Goal: Transaction & Acquisition: Purchase product/service

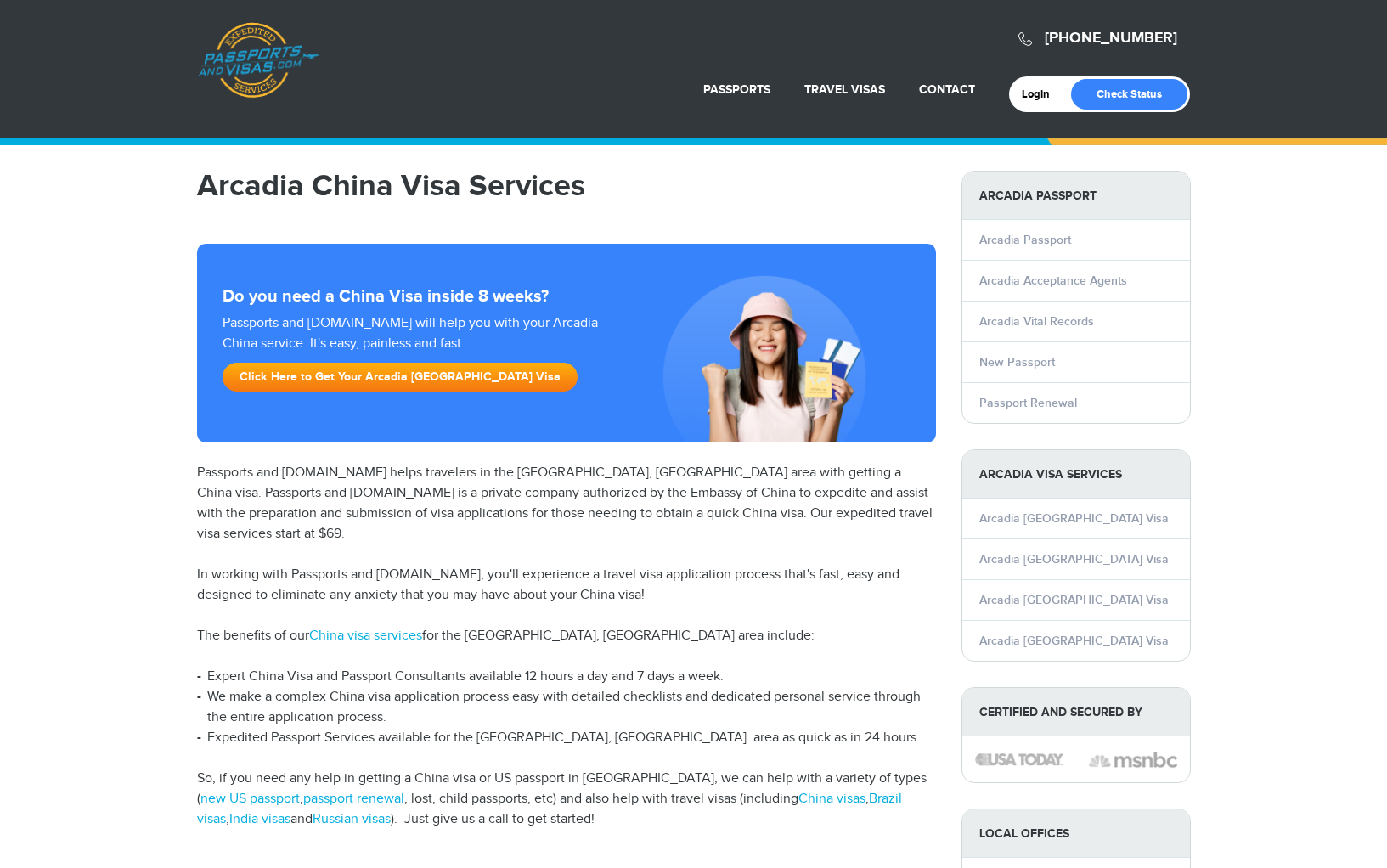
click at [120, 367] on div "800-860-8610 Passports & Visas.com Login Check Status Passports Passport Renewa…" at bounding box center [694, 871] width 1387 height 1743
click at [131, 338] on div "800-860-8610 Passports & Visas.com Login Check Status Passports Passport Renewa…" at bounding box center [694, 871] width 1387 height 1743
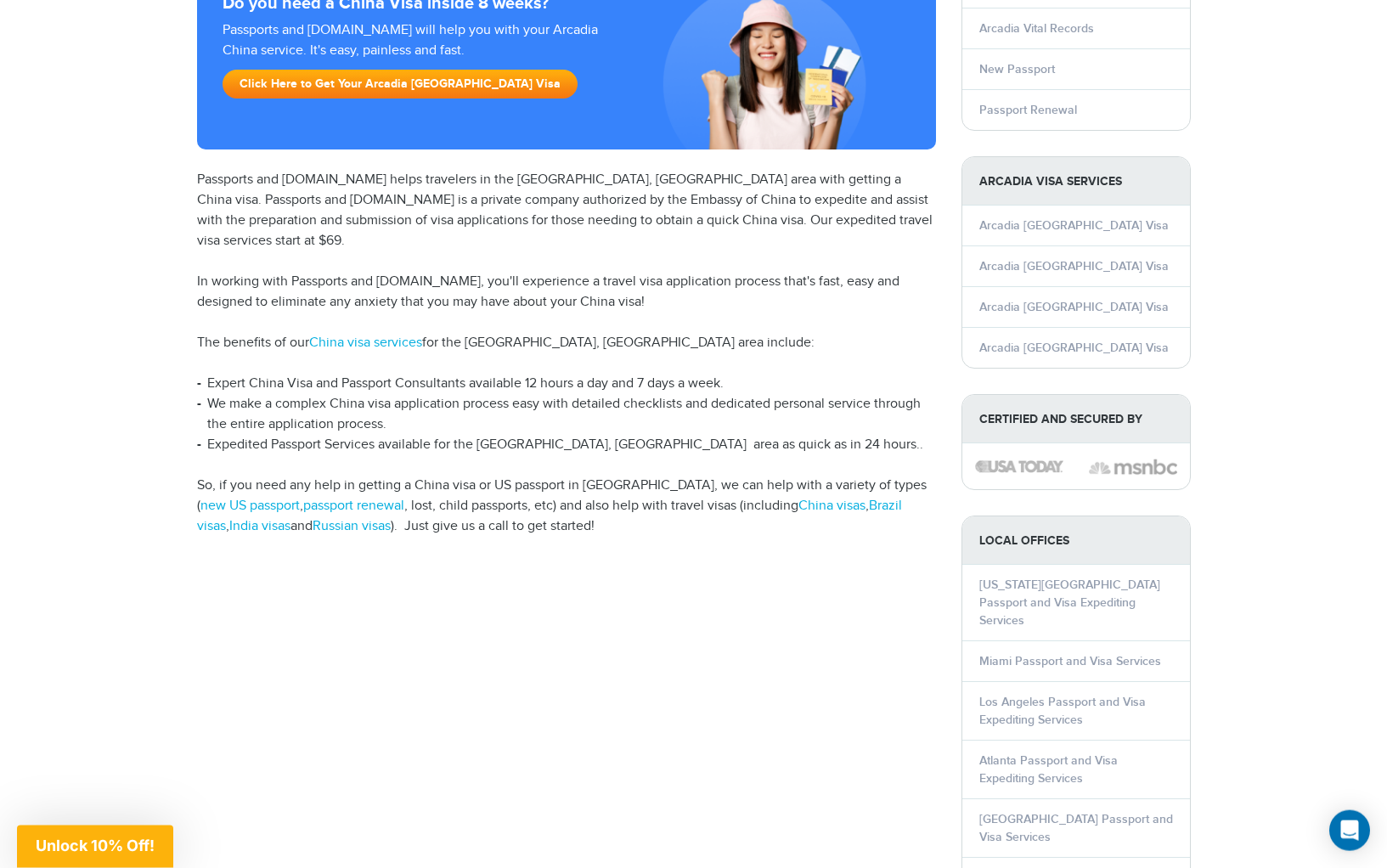
scroll to position [502, 0]
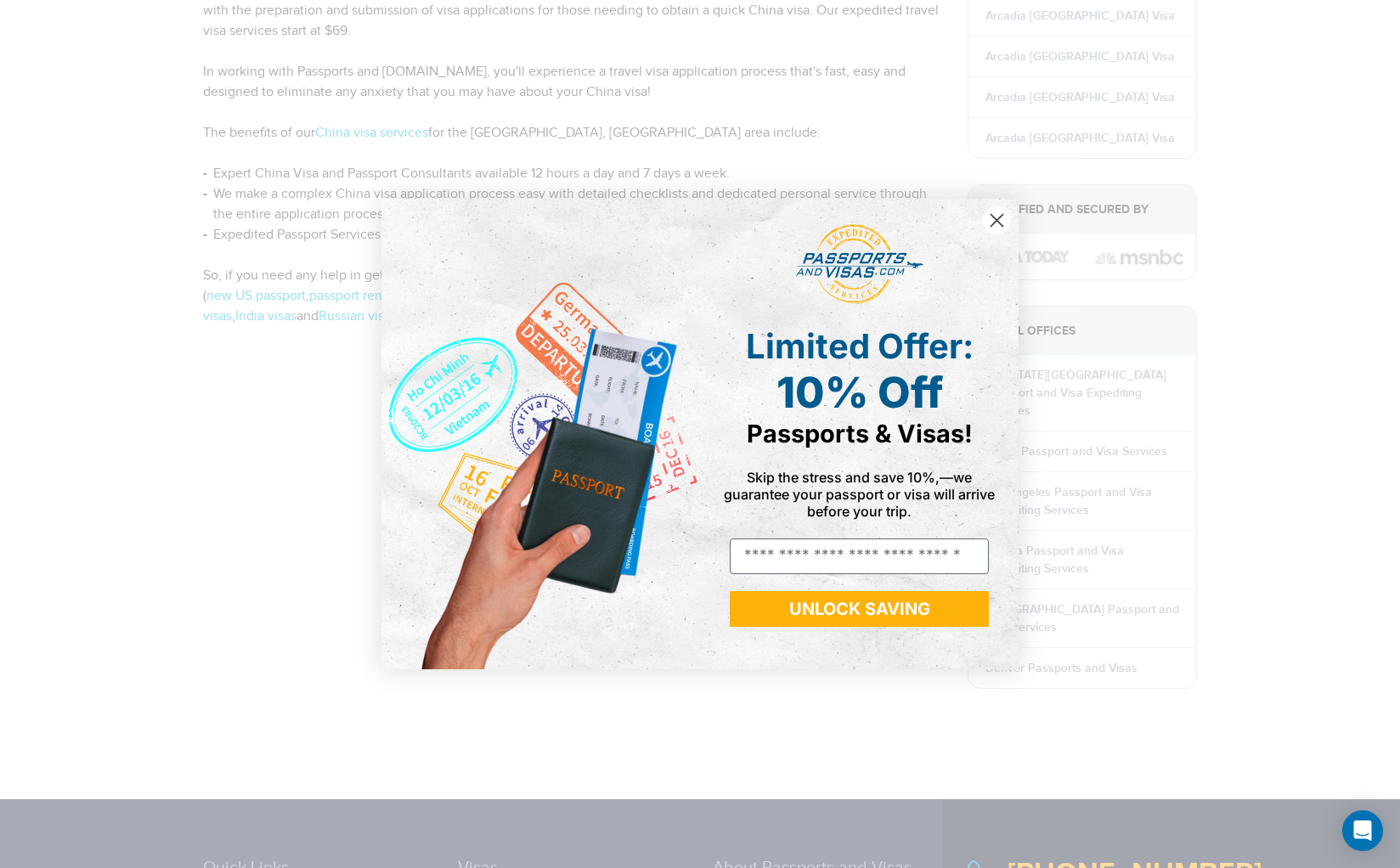
click at [998, 213] on circle "Close dialog" at bounding box center [997, 221] width 28 height 28
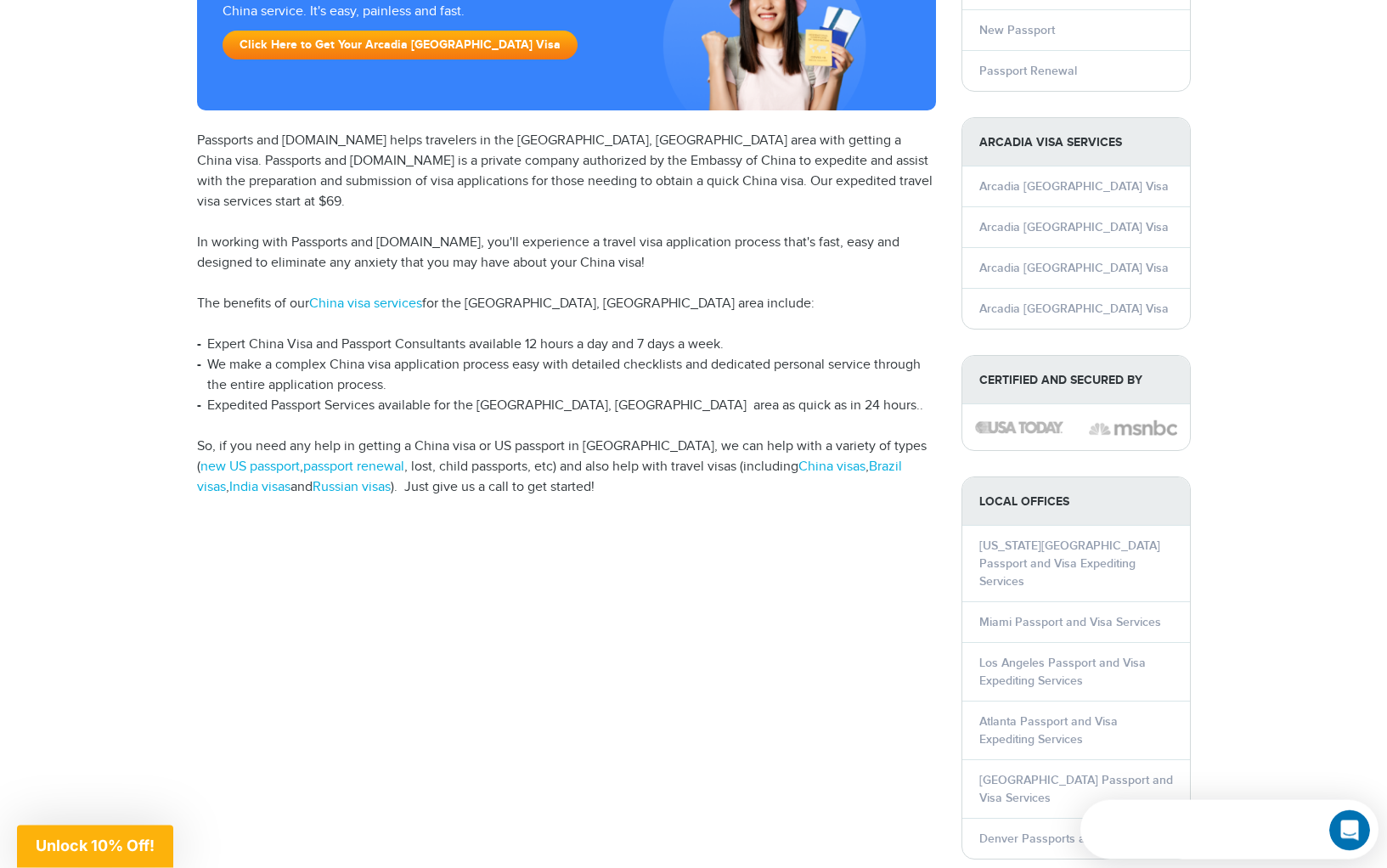
scroll to position [326, 0]
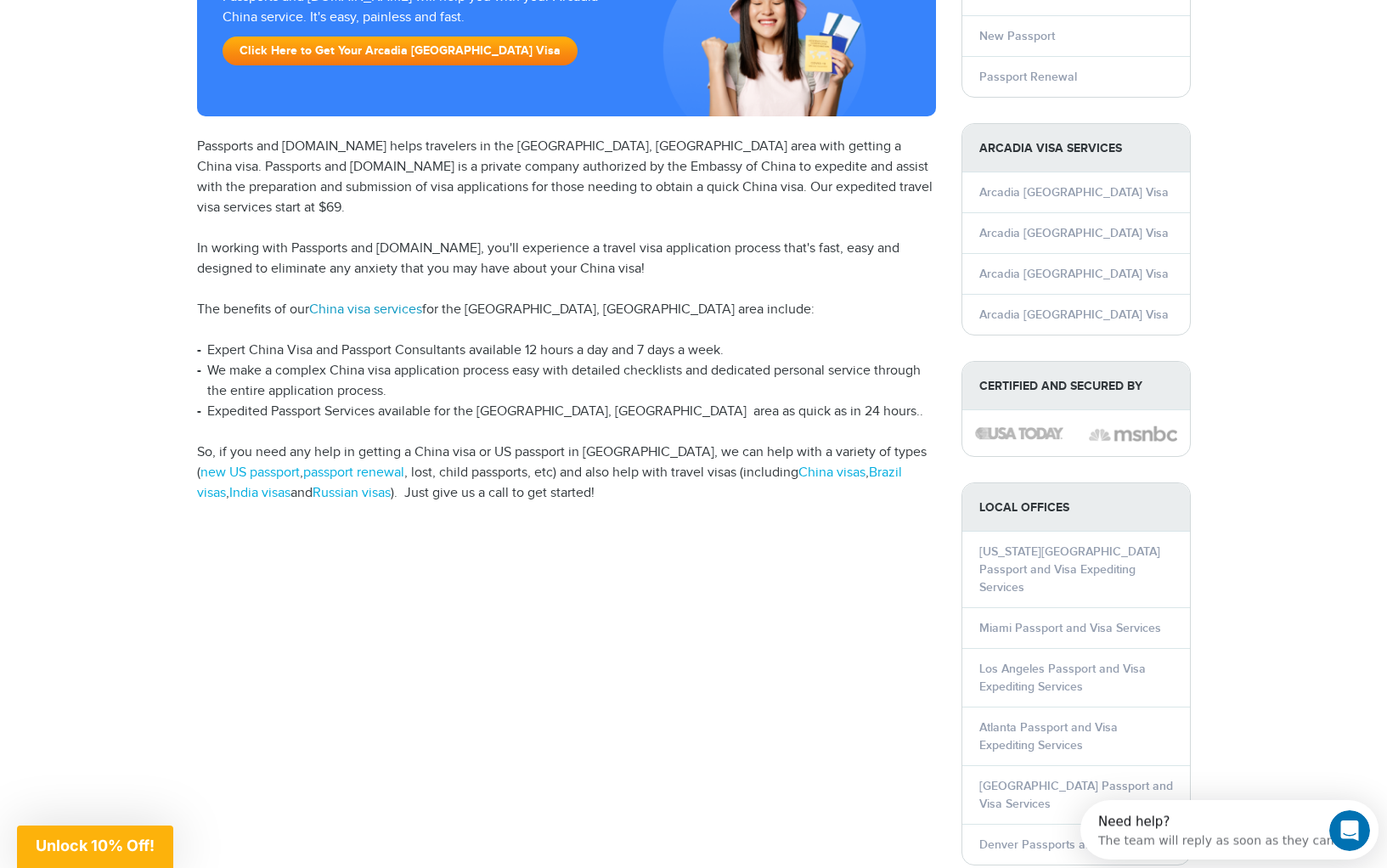
click at [396, 302] on link "China visa services" at bounding box center [365, 310] width 113 height 16
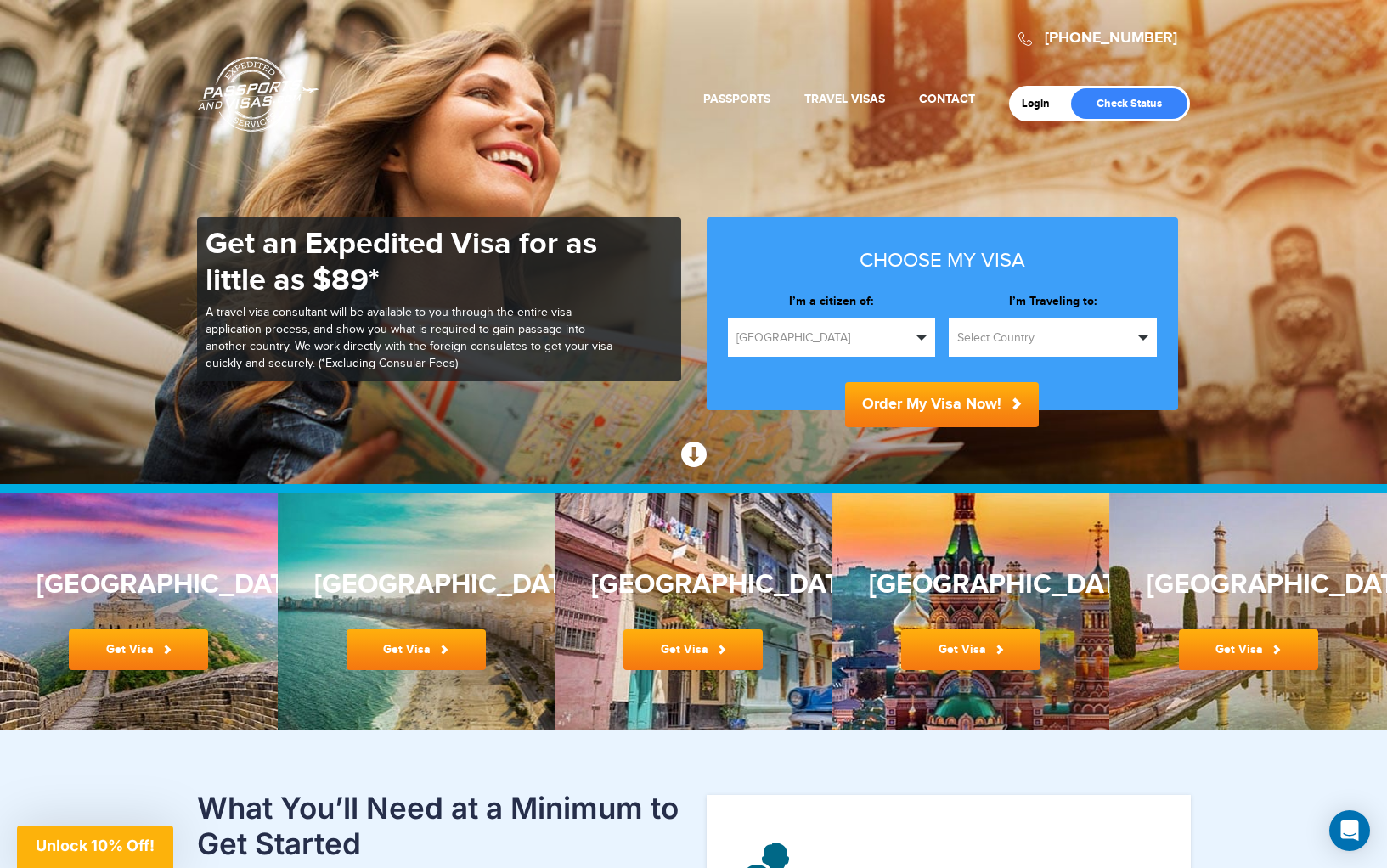
click at [906, 329] on button "United States" at bounding box center [832, 338] width 208 height 38
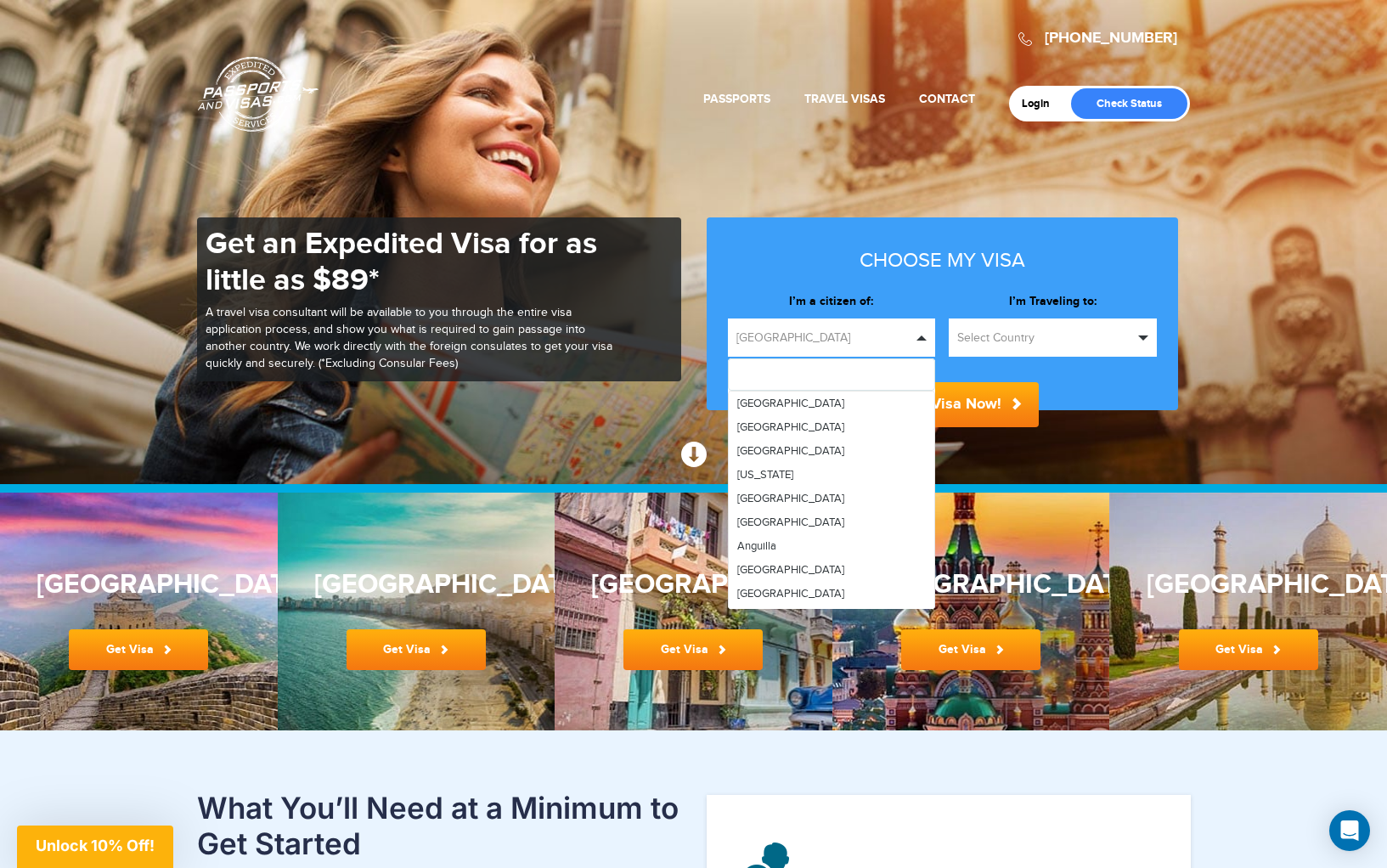
click at [1024, 331] on span "Select Country" at bounding box center [1045, 338] width 176 height 17
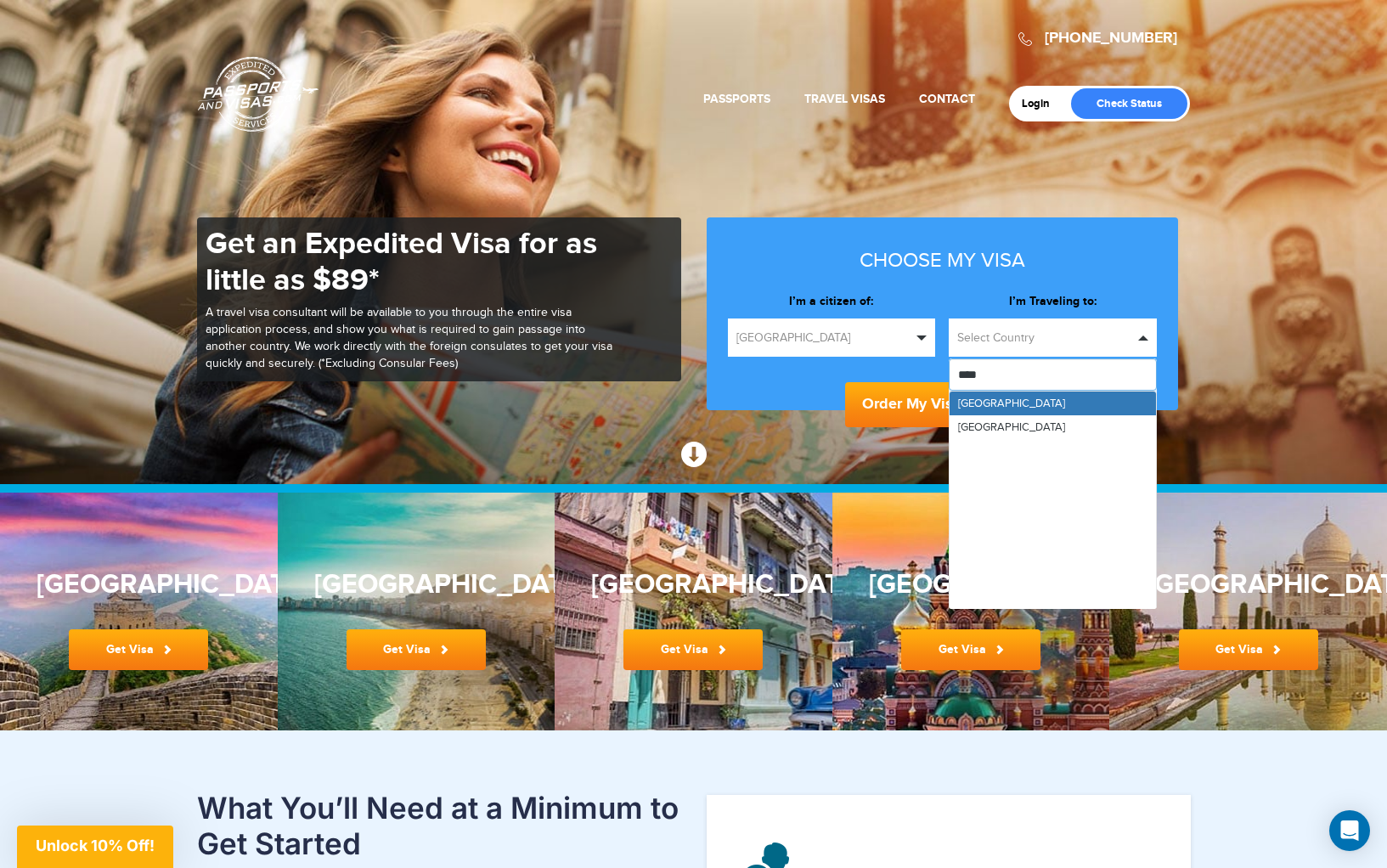
type input "*****"
click at [1065, 411] on link "China" at bounding box center [1052, 404] width 207 height 24
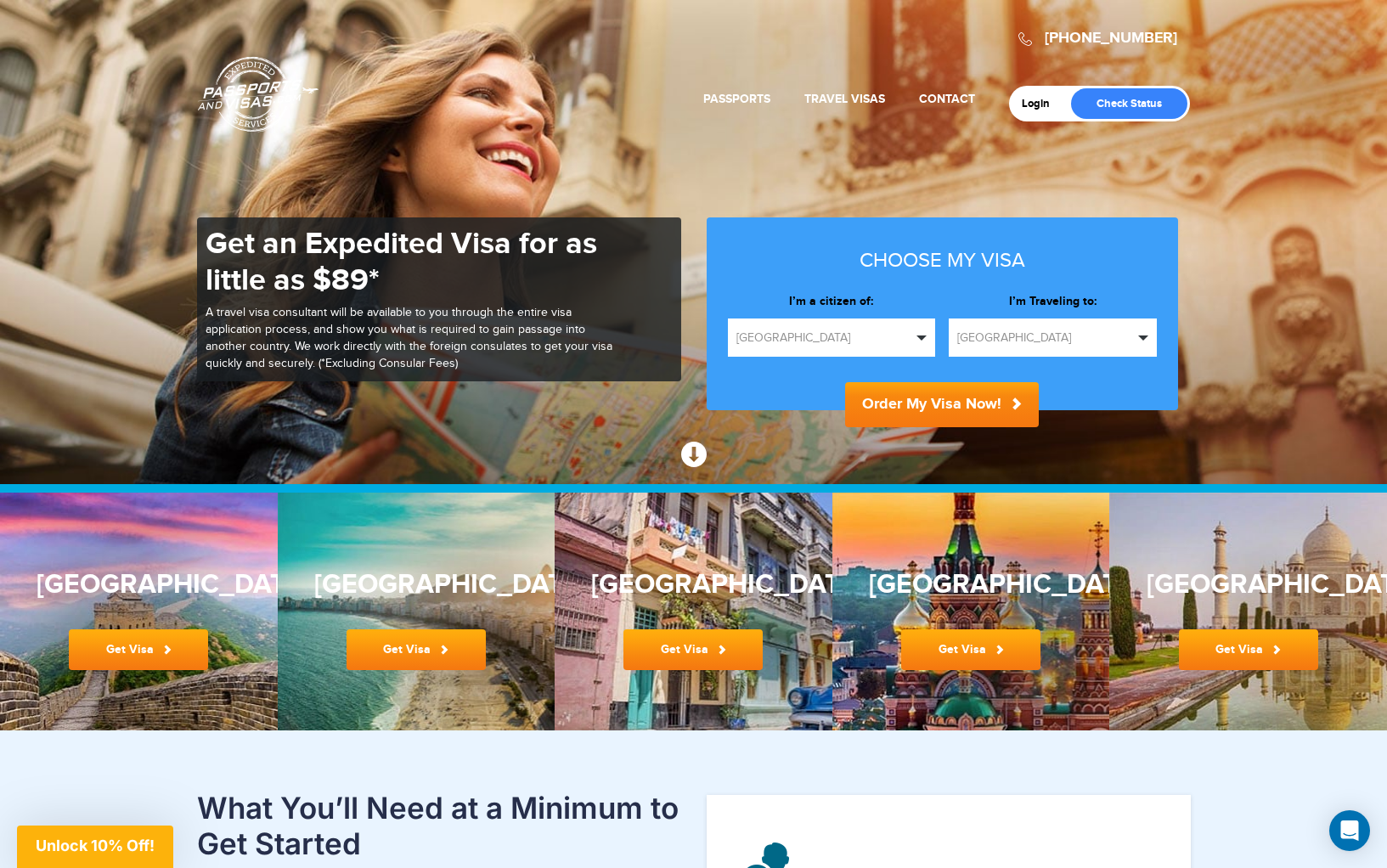
click at [1004, 408] on button "Order My Visa Now!" at bounding box center [942, 405] width 194 height 45
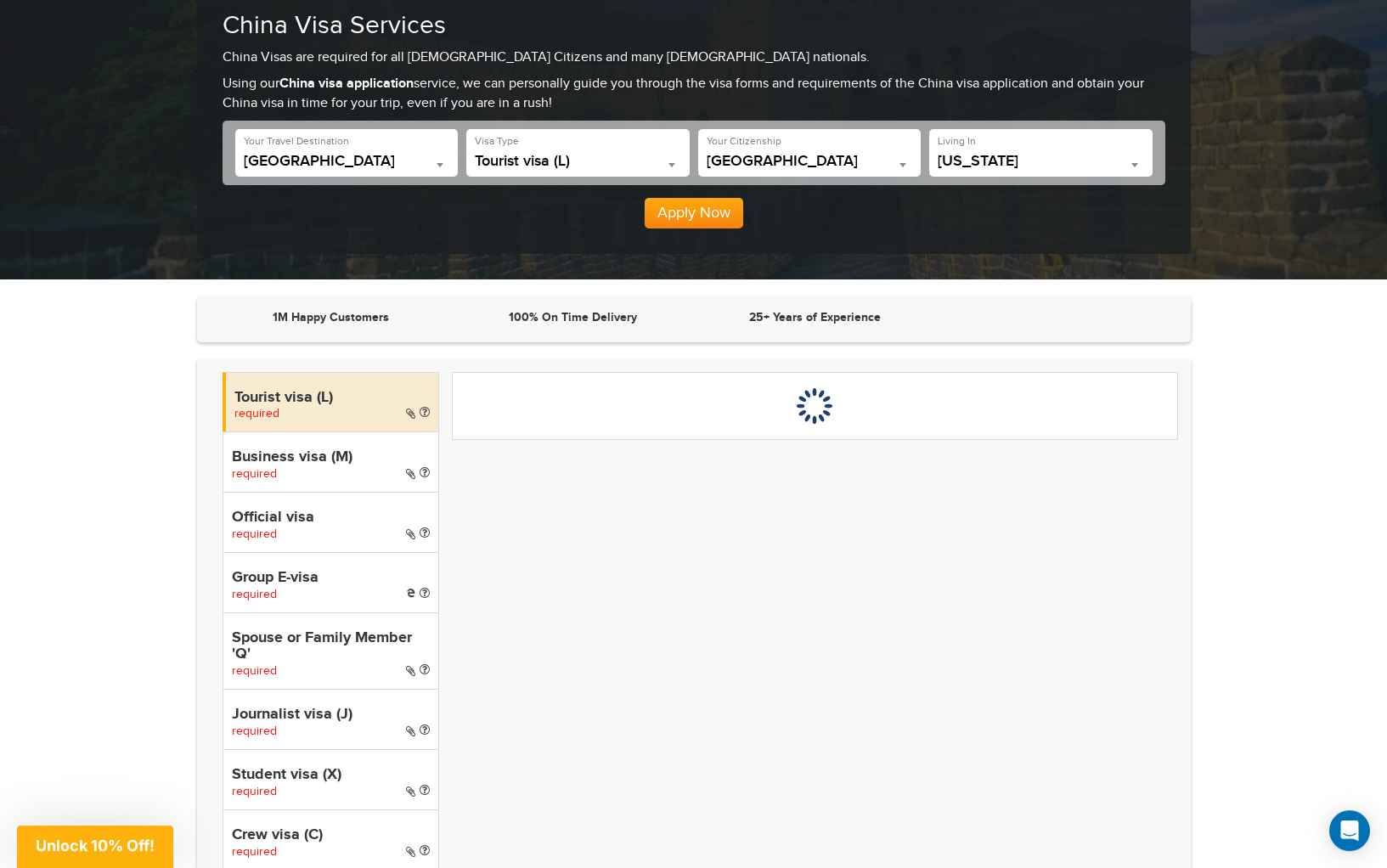
scroll to position [286, 0]
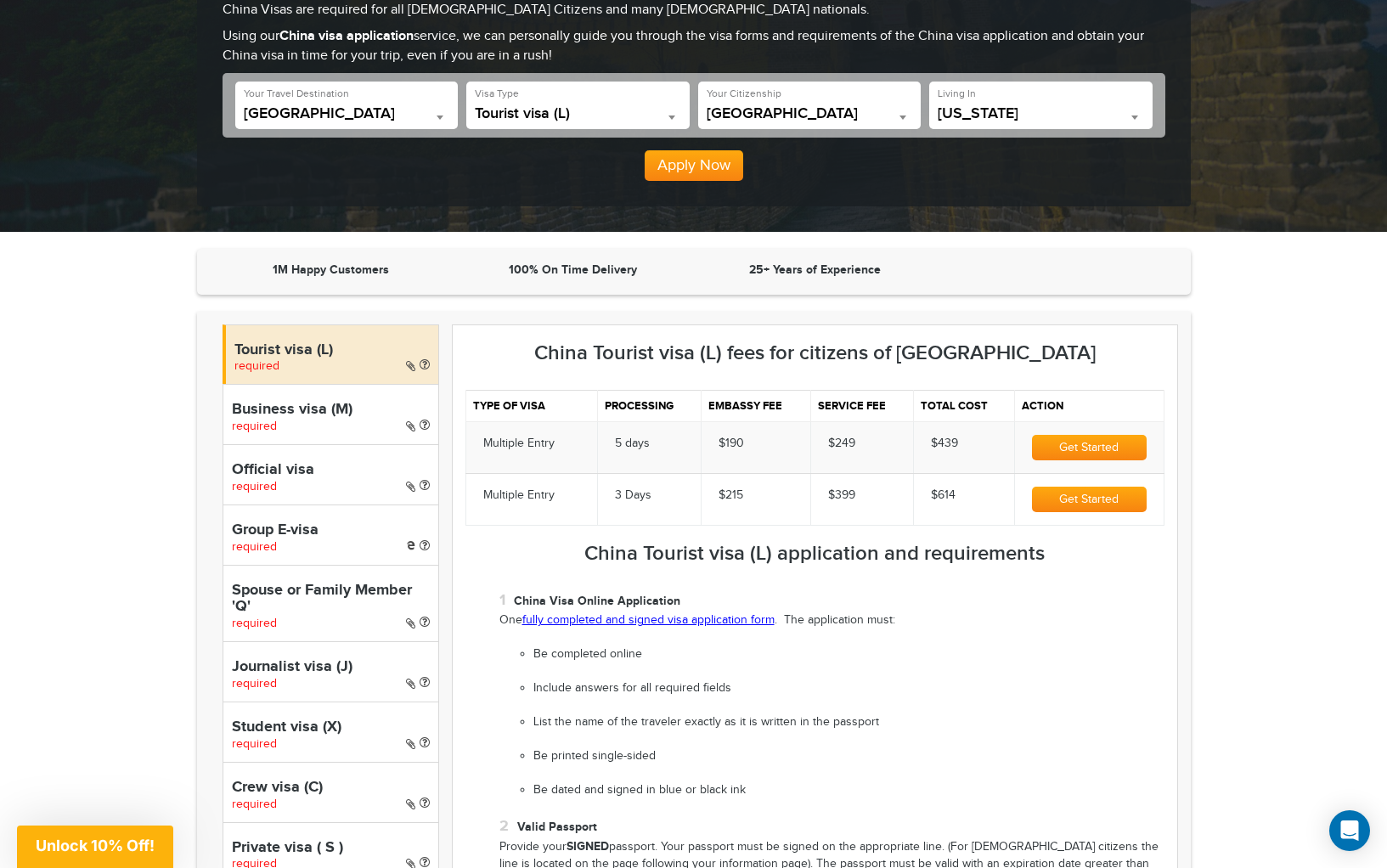
click at [519, 360] on h3 "China Tourist visa (L) fees for citizens of United States" at bounding box center [815, 354] width 699 height 22
click at [522, 349] on h3 "China Tourist visa (L) fees for citizens of United States" at bounding box center [815, 354] width 699 height 22
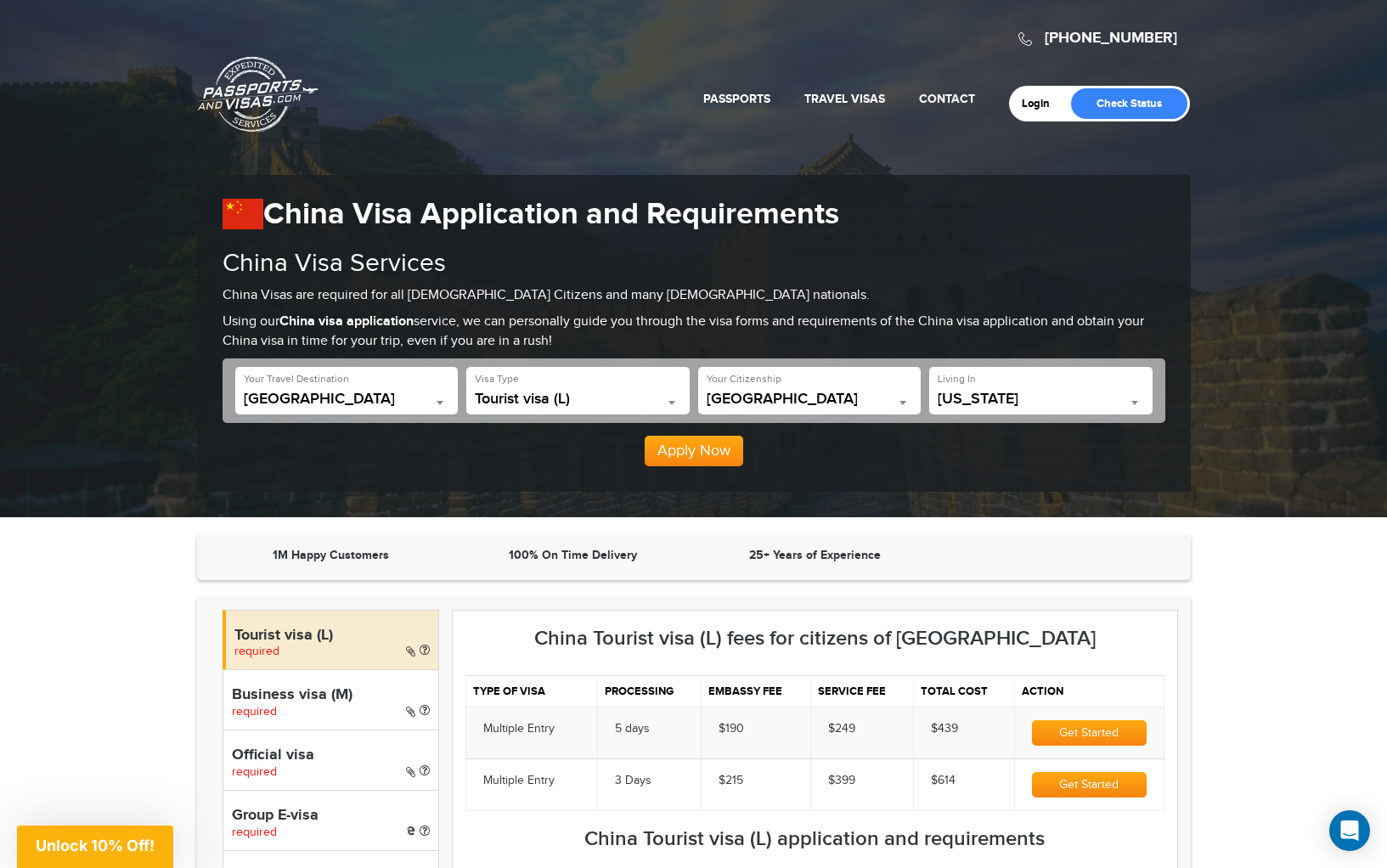
scroll to position [394, 0]
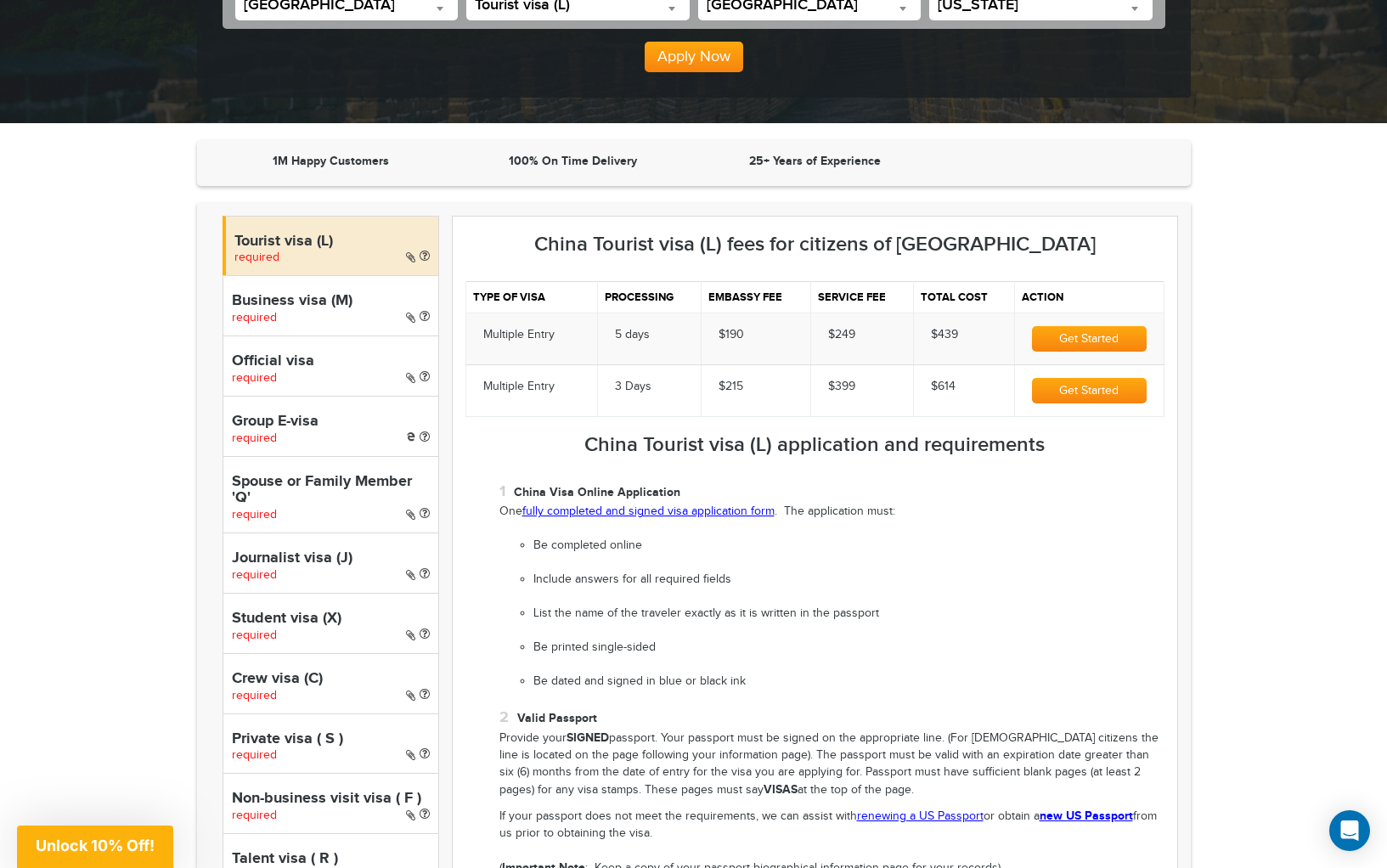
click at [1101, 343] on button "Get Started" at bounding box center [1089, 339] width 114 height 26
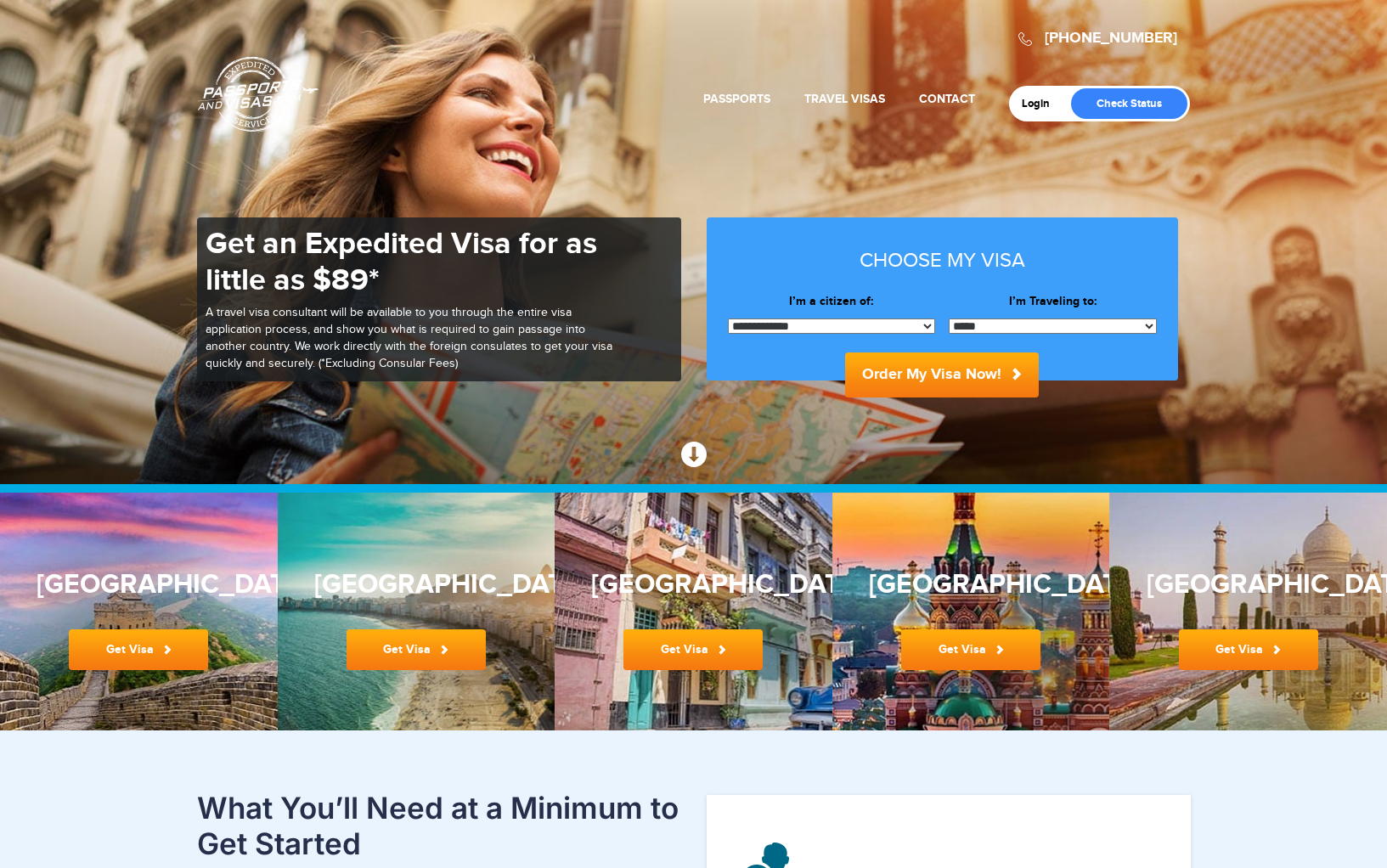
select select "*****"
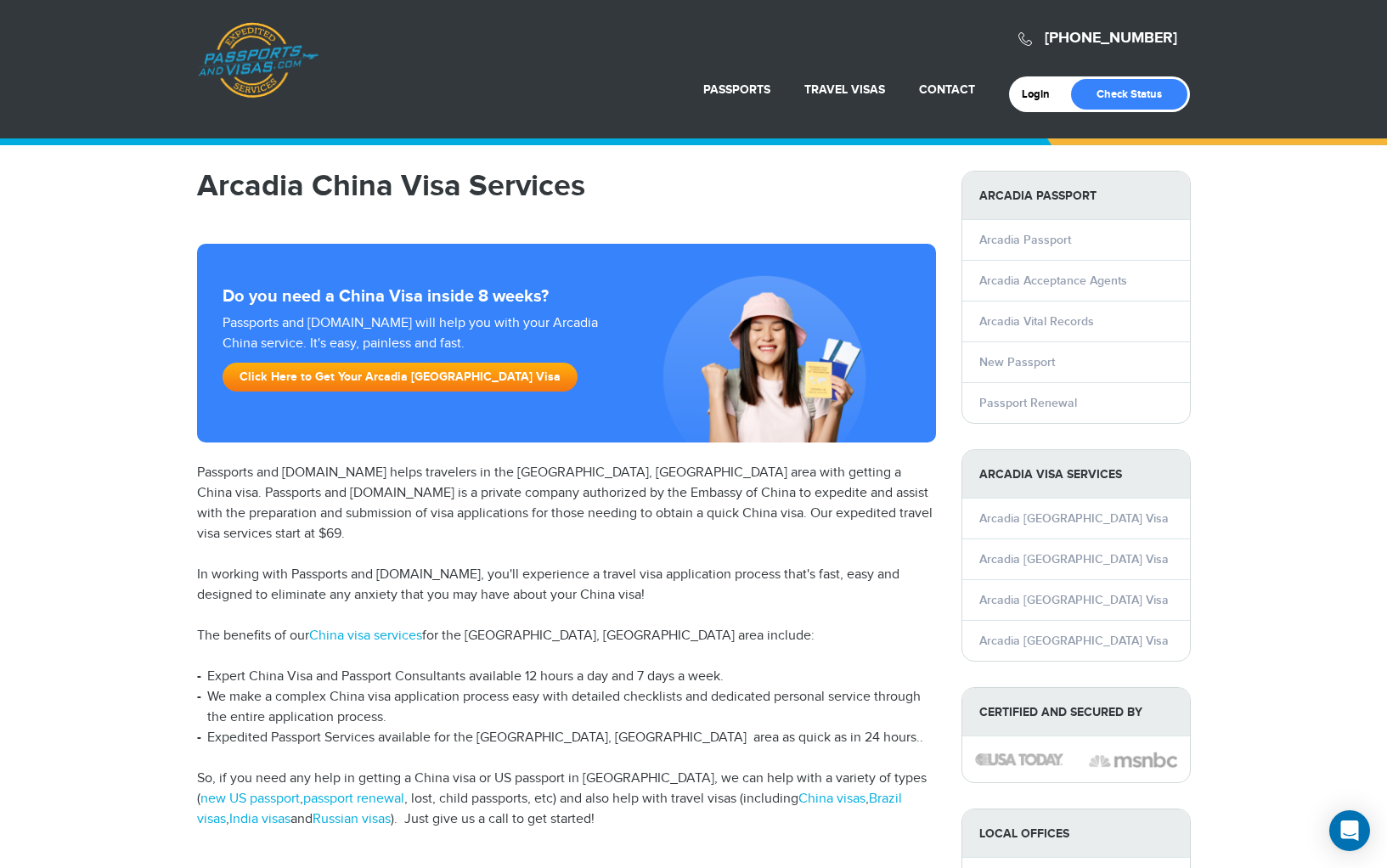
scroll to position [326, 0]
